Goal: Transaction & Acquisition: Subscribe to service/newsletter

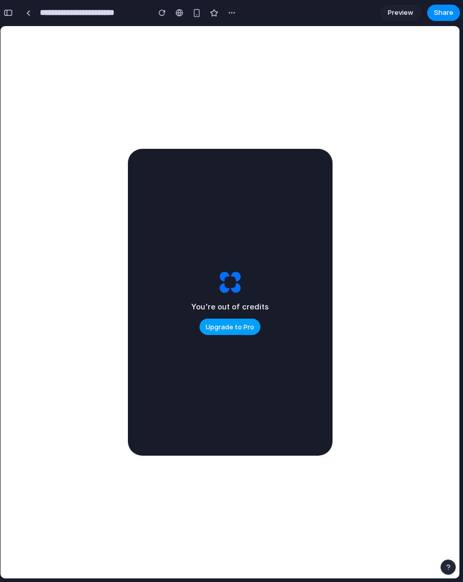
click at [179, 325] on span "Upgrade to Pro" at bounding box center [230, 327] width 49 height 10
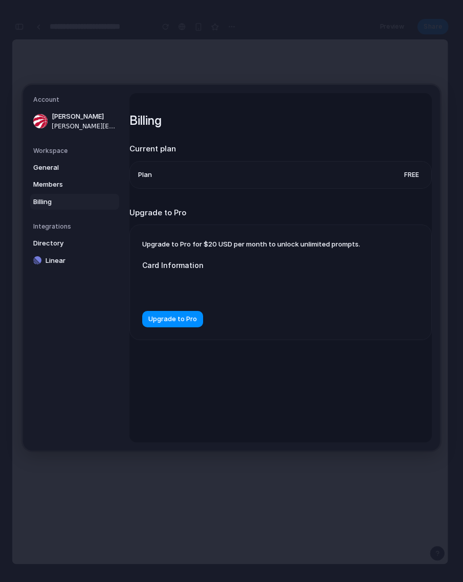
click at [179, 295] on div at bounding box center [244, 288] width 205 height 26
click at [179, 324] on span "Upgrade to Pro" at bounding box center [172, 319] width 49 height 10
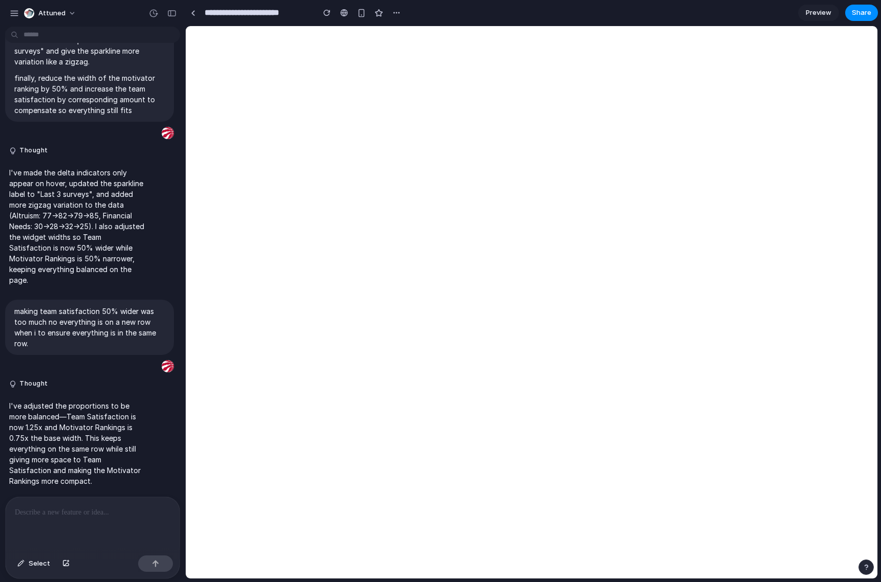
scroll to position [2532, 0]
drag, startPoint x: 228, startPoint y: 336, endPoint x: 185, endPoint y: 356, distance: 47.1
click at [60, 530] on div at bounding box center [93, 524] width 174 height 54
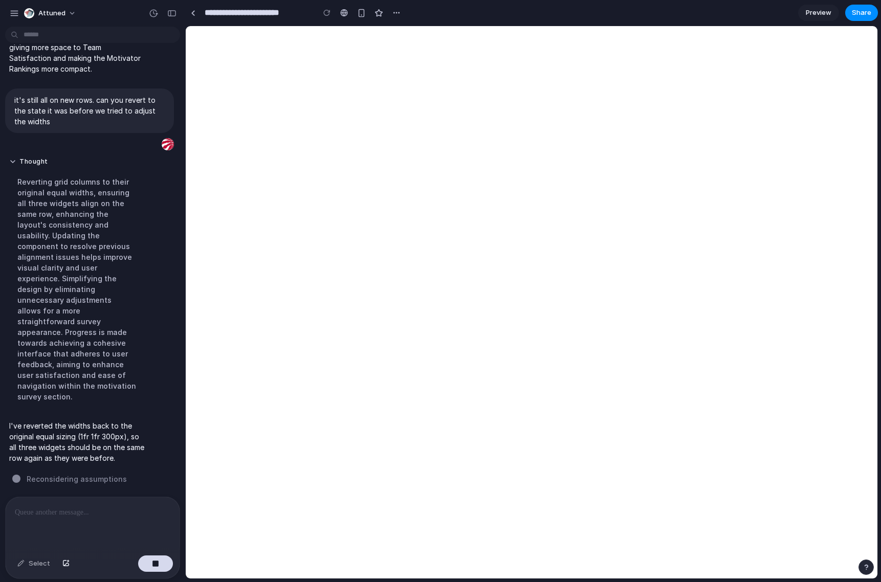
scroll to position [2911, 0]
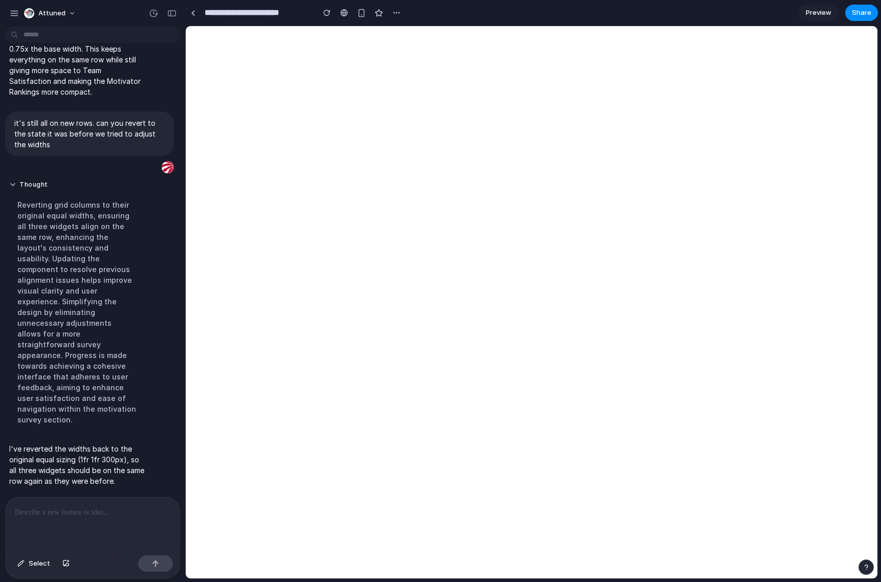
click at [91, 519] on div at bounding box center [93, 524] width 174 height 54
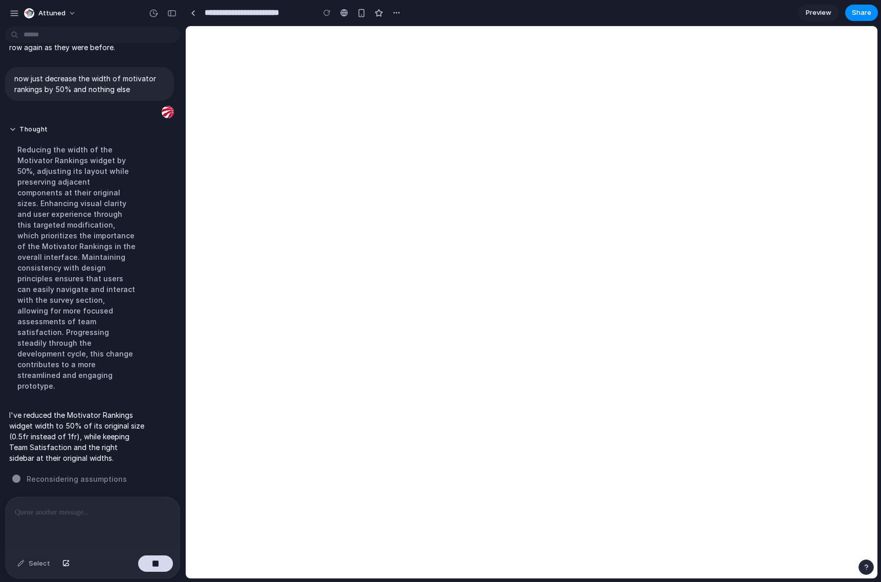
scroll to position [3069, 0]
